Goal: Find specific page/section: Find specific page/section

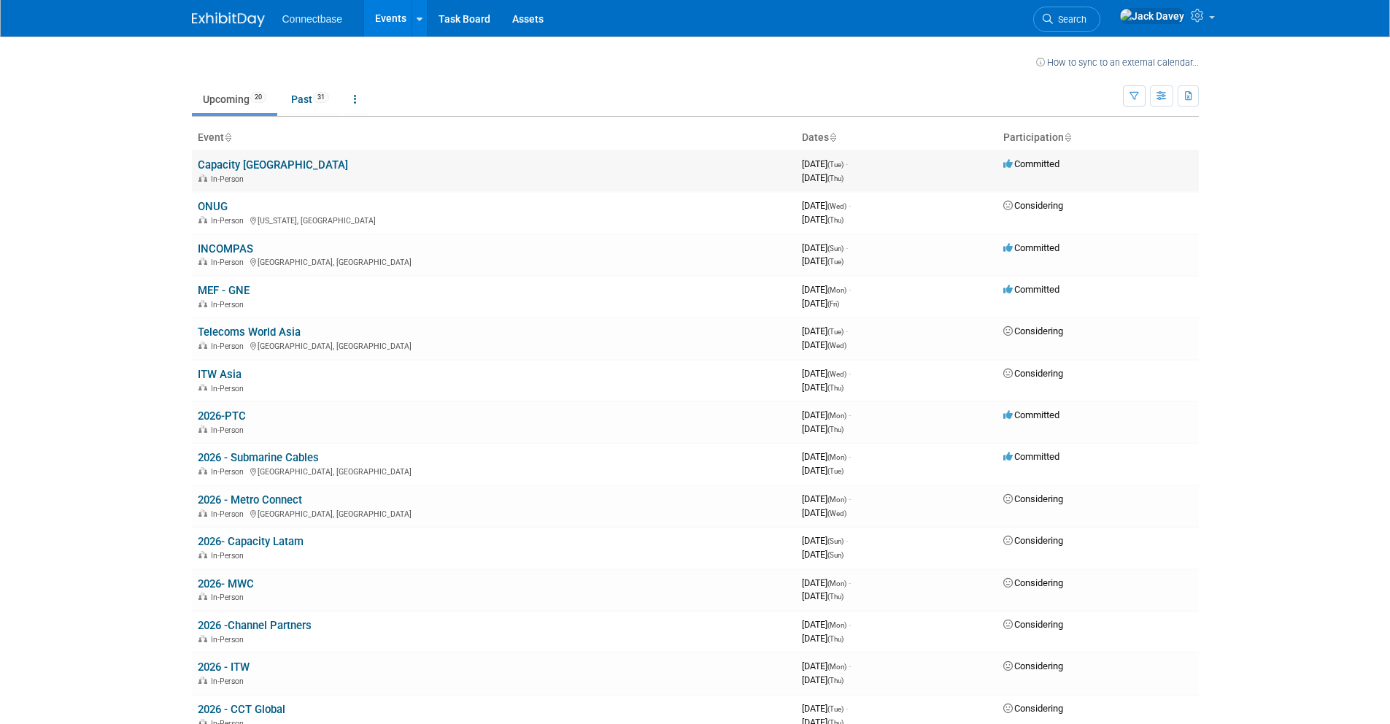
click at [227, 173] on div "In-Person" at bounding box center [494, 178] width 592 height 12
click at [228, 171] on td "Capacity [GEOGRAPHIC_DATA] In-Person" at bounding box center [494, 171] width 604 height 42
click at [228, 164] on link "Capacity [GEOGRAPHIC_DATA]" at bounding box center [273, 164] width 150 height 13
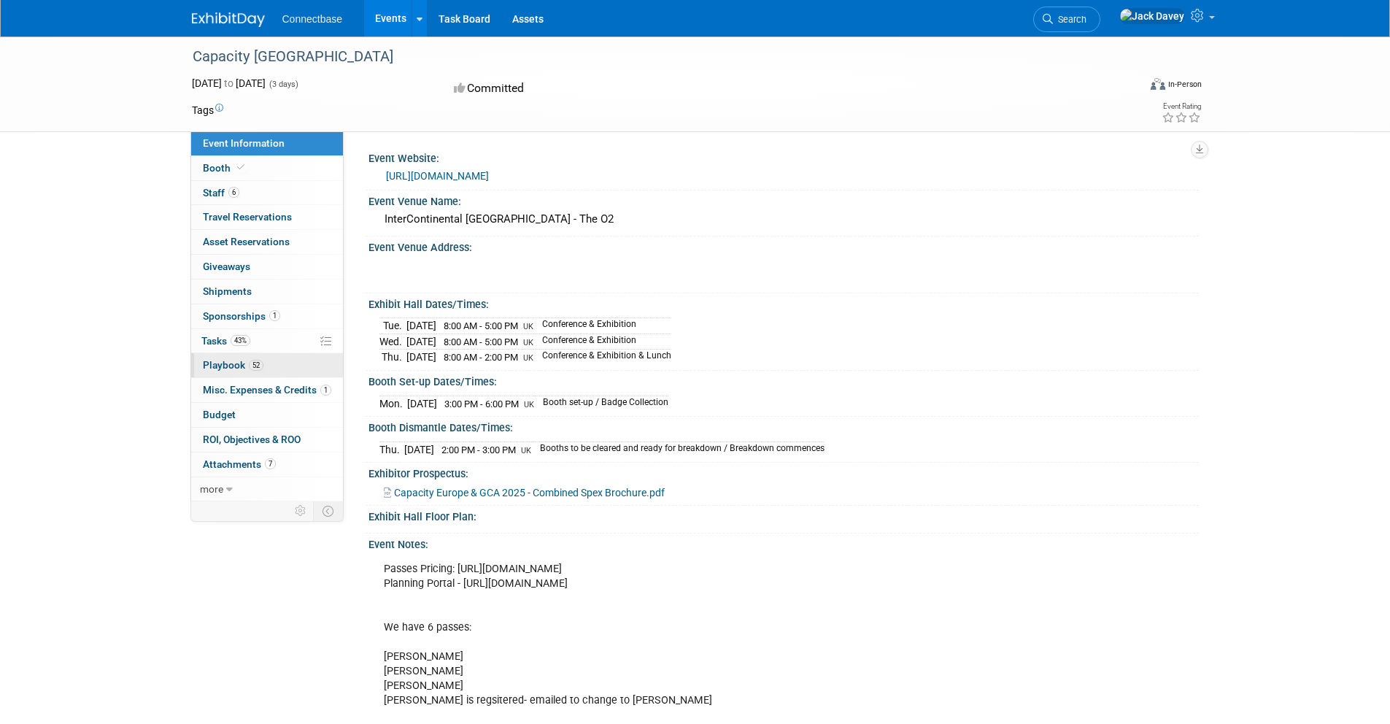
click at [274, 362] on link "52 Playbook 52" at bounding box center [267, 365] width 152 height 24
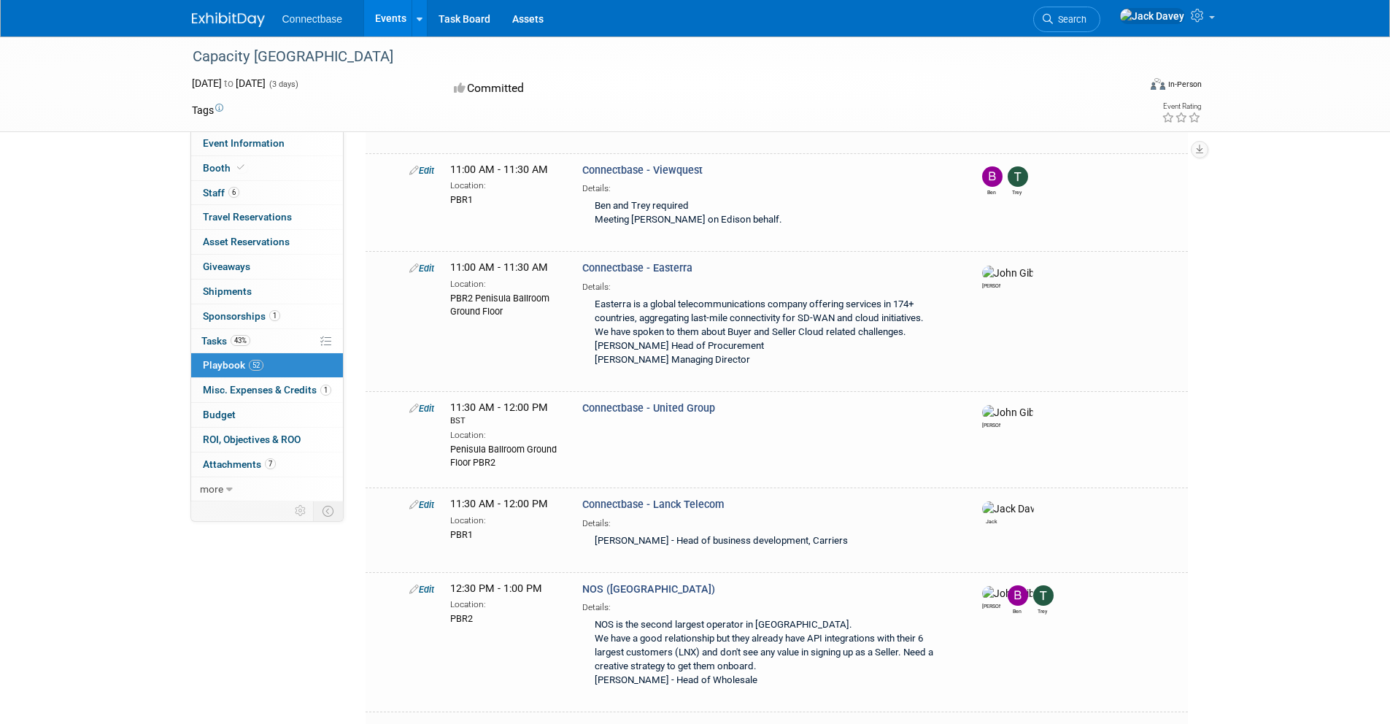
scroll to position [4269, 0]
